Goal: Find specific page/section: Find specific page/section

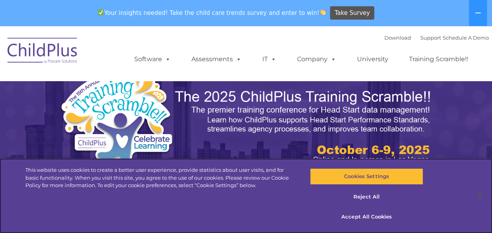
select select "MEDIUM"
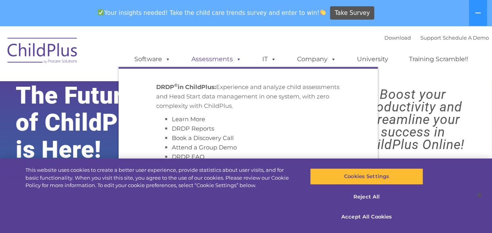
click at [209, 58] on link "Assessments" at bounding box center [217, 59] width 66 height 16
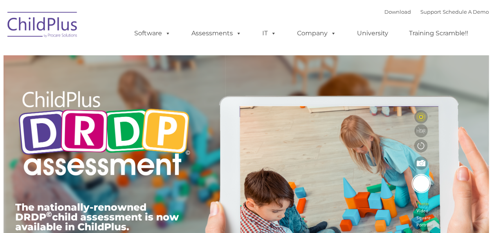
type input ""
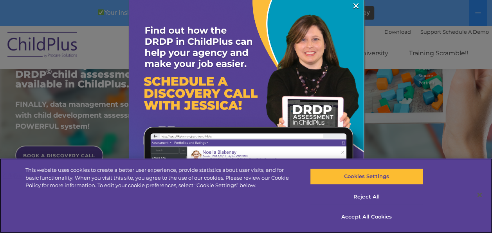
scroll to position [164, 0]
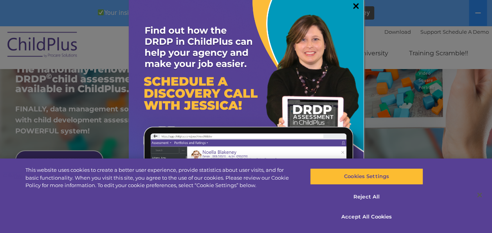
click at [352, 5] on link "×" at bounding box center [356, 6] width 9 height 8
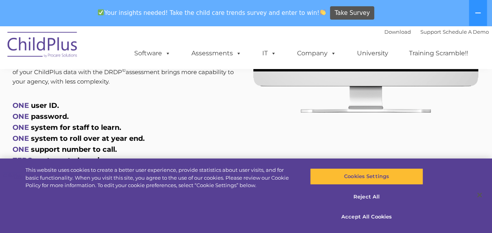
scroll to position [453, 0]
